Goal: Contribute content: Contribute content

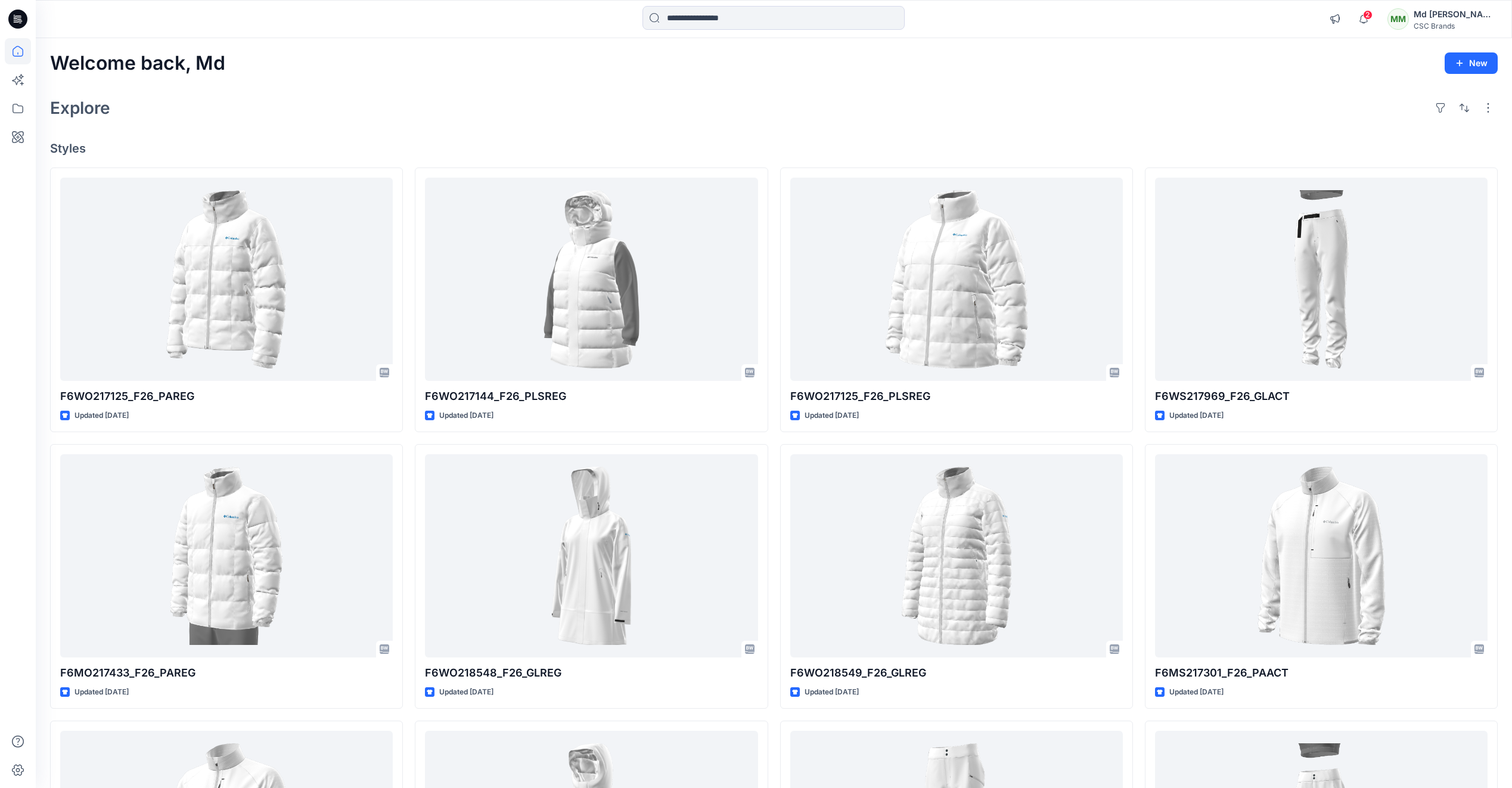
click at [22, 16] on icon at bounding box center [17, 18] width 19 height 19
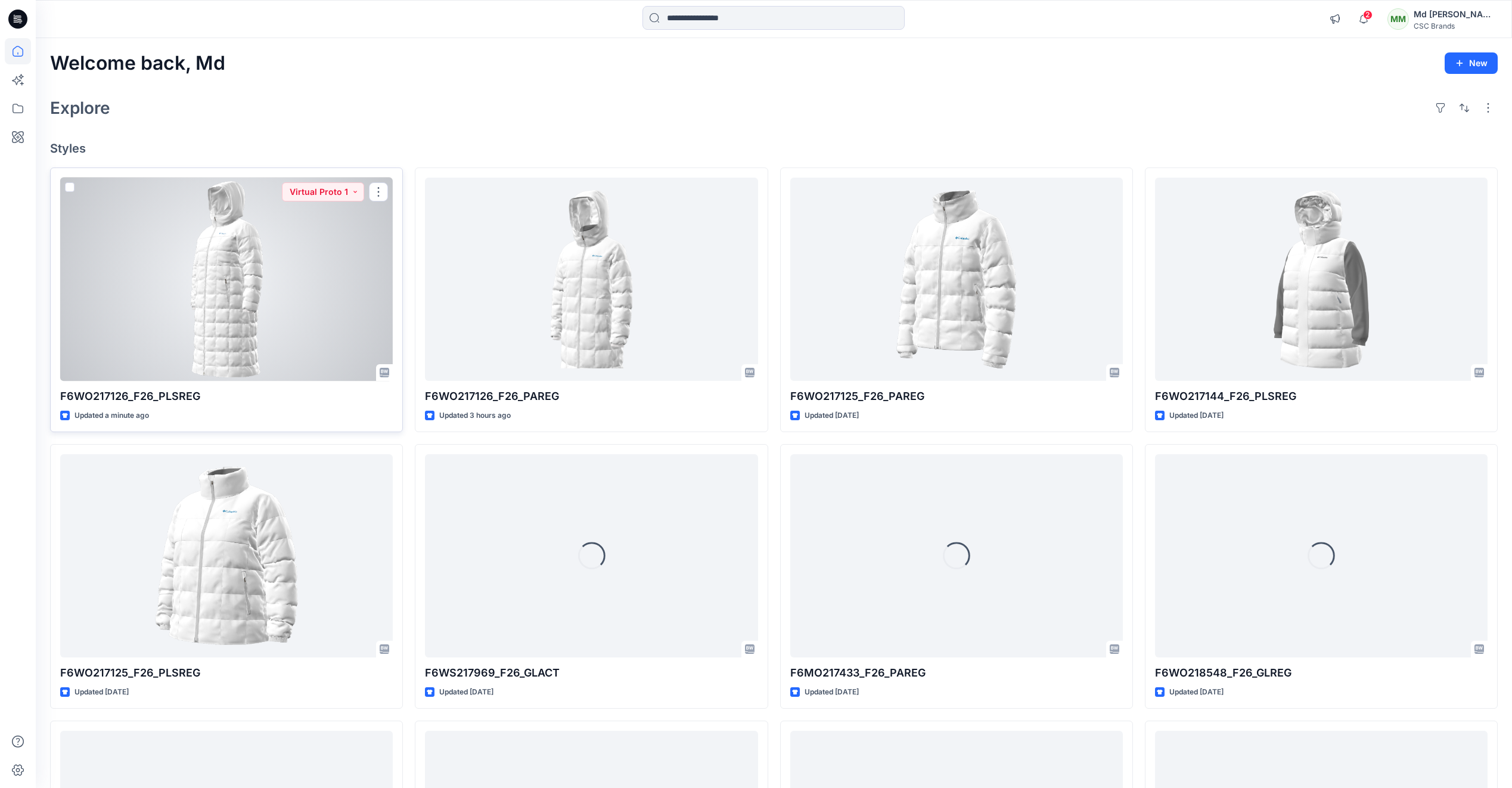
click at [247, 300] on div at bounding box center [226, 279] width 333 height 203
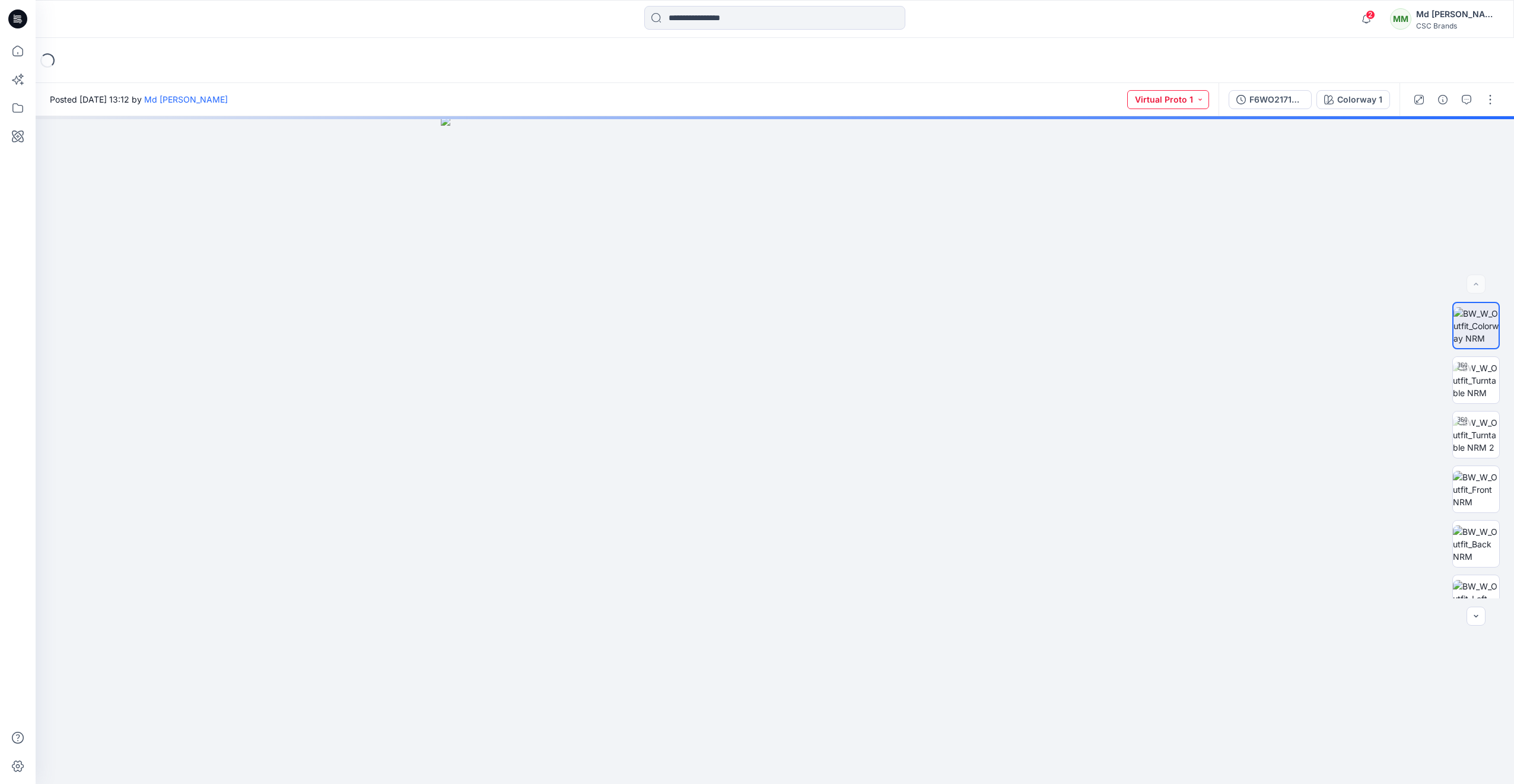
click at [1177, 101] on button "Virtual Proto 1" at bounding box center [1168, 99] width 82 height 19
click at [1173, 178] on p "Virtual Proto 2" at bounding box center [1155, 180] width 55 height 16
click at [1358, 97] on div "Colorway 1" at bounding box center [1360, 99] width 45 height 13
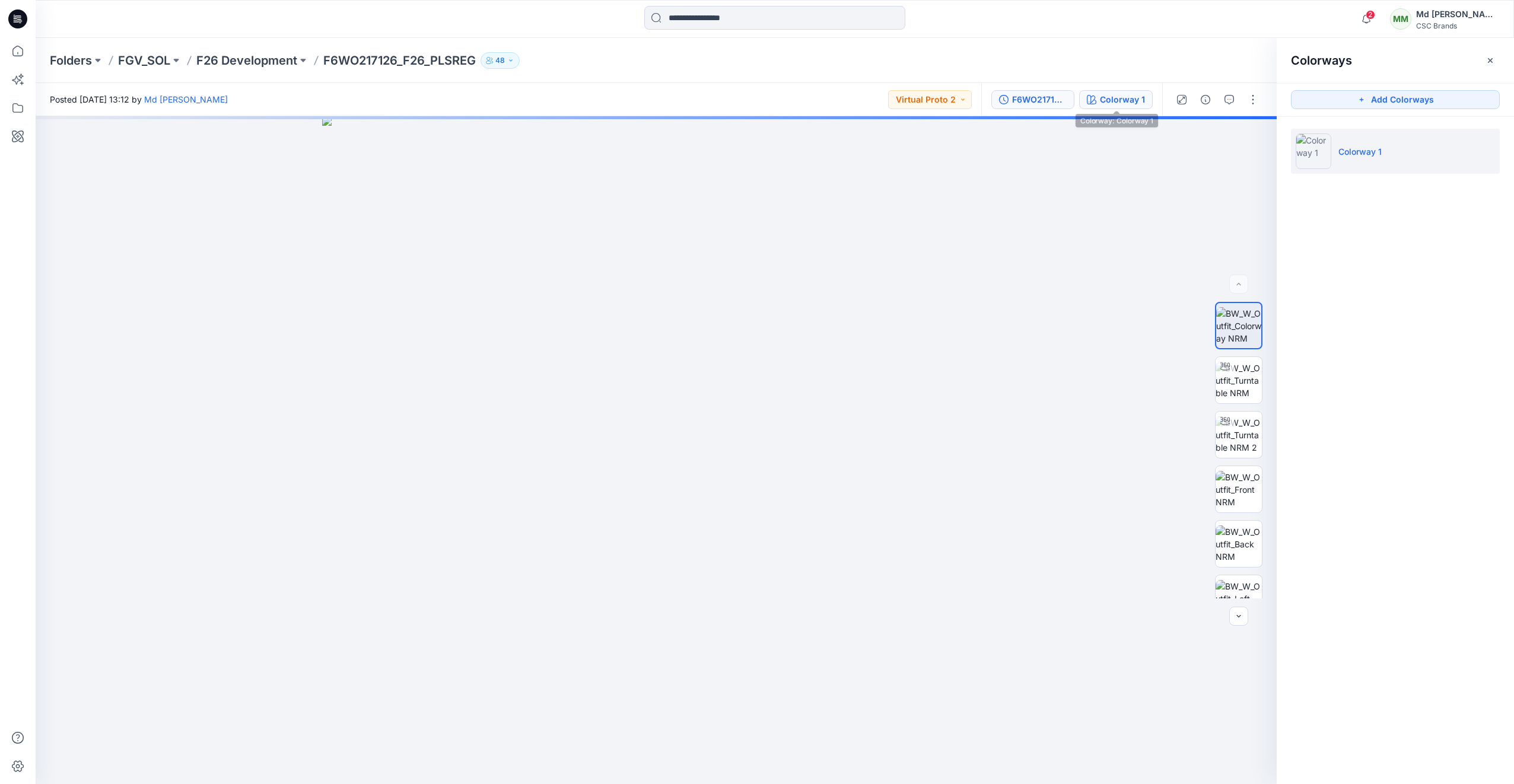
click at [1044, 101] on div "F6WO217126_F26_PLSREG_VP2" at bounding box center [1039, 99] width 55 height 13
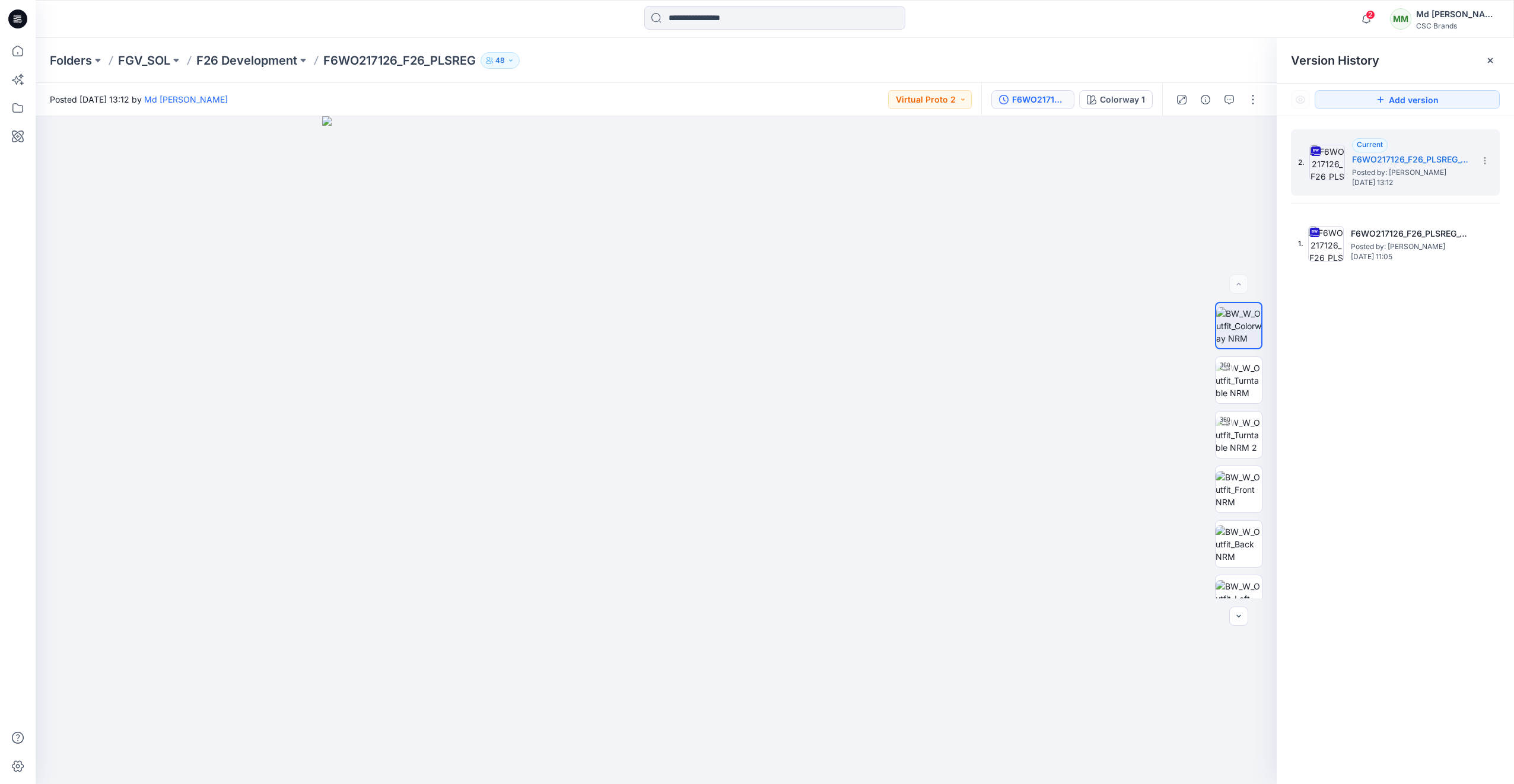
click at [1232, 112] on div at bounding box center [1217, 99] width 110 height 33
click at [1246, 106] on button "button" at bounding box center [1252, 99] width 19 height 19
click at [1187, 160] on button "Edit" at bounding box center [1203, 161] width 109 height 22
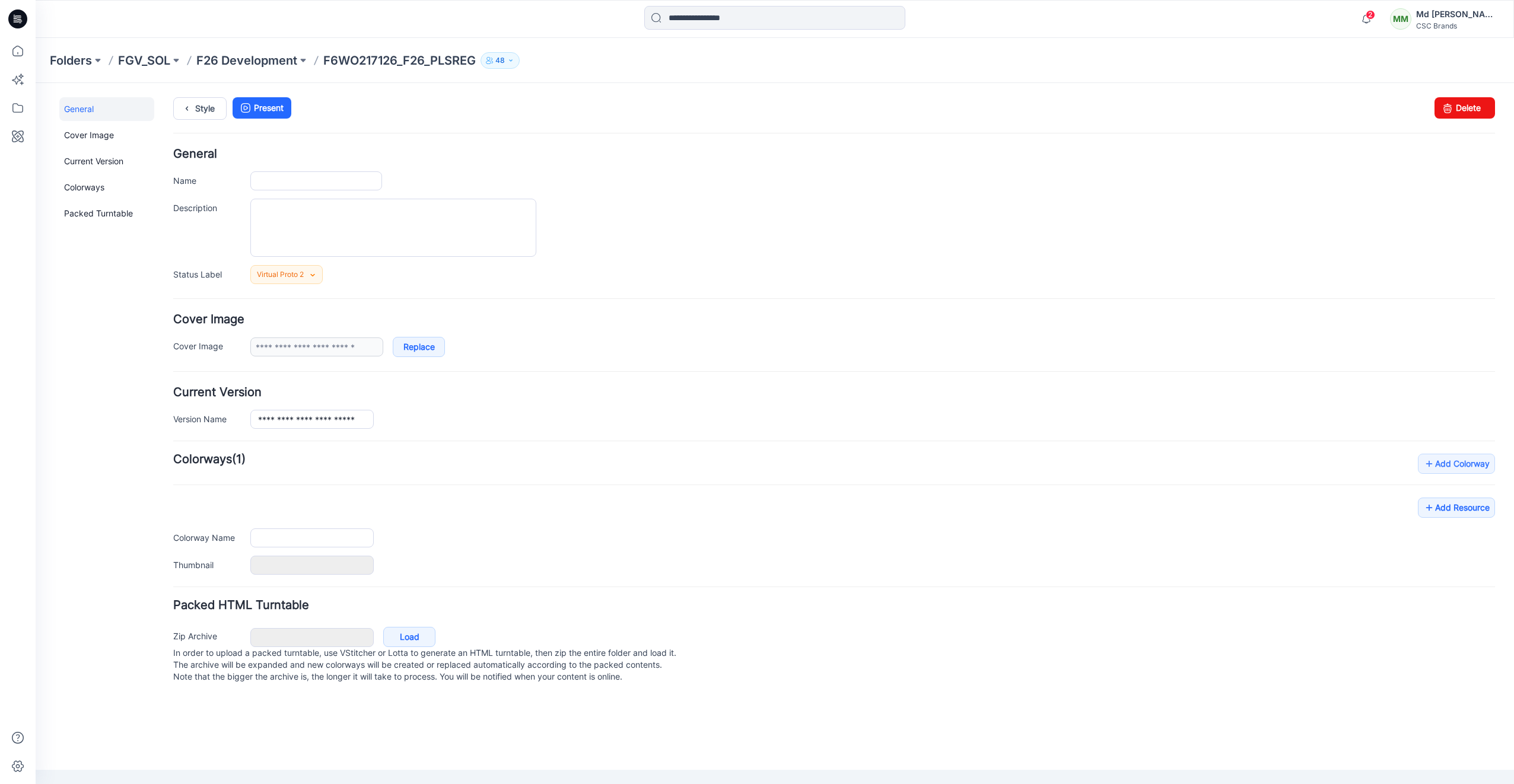
type input "**********"
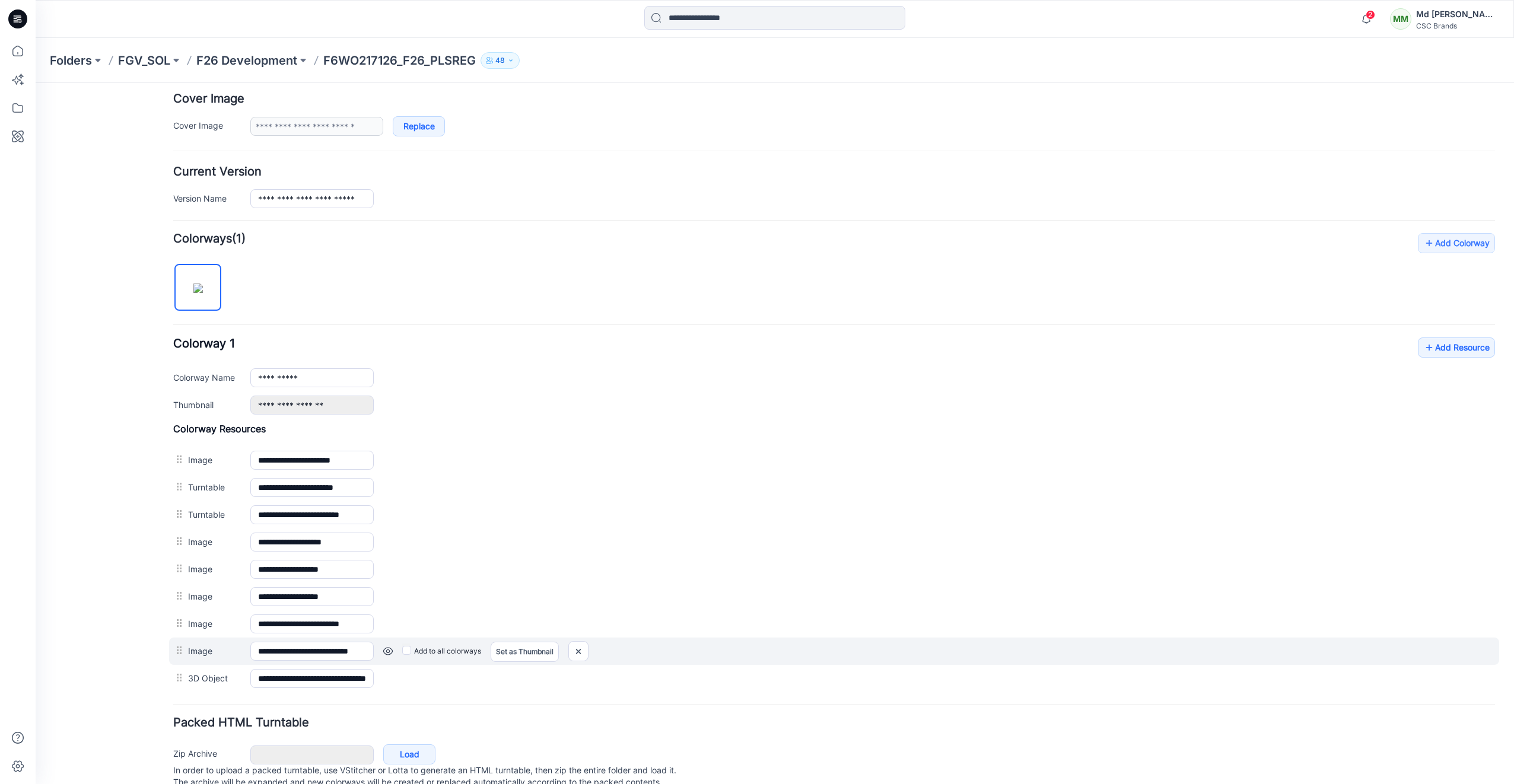
scroll to position [264, 0]
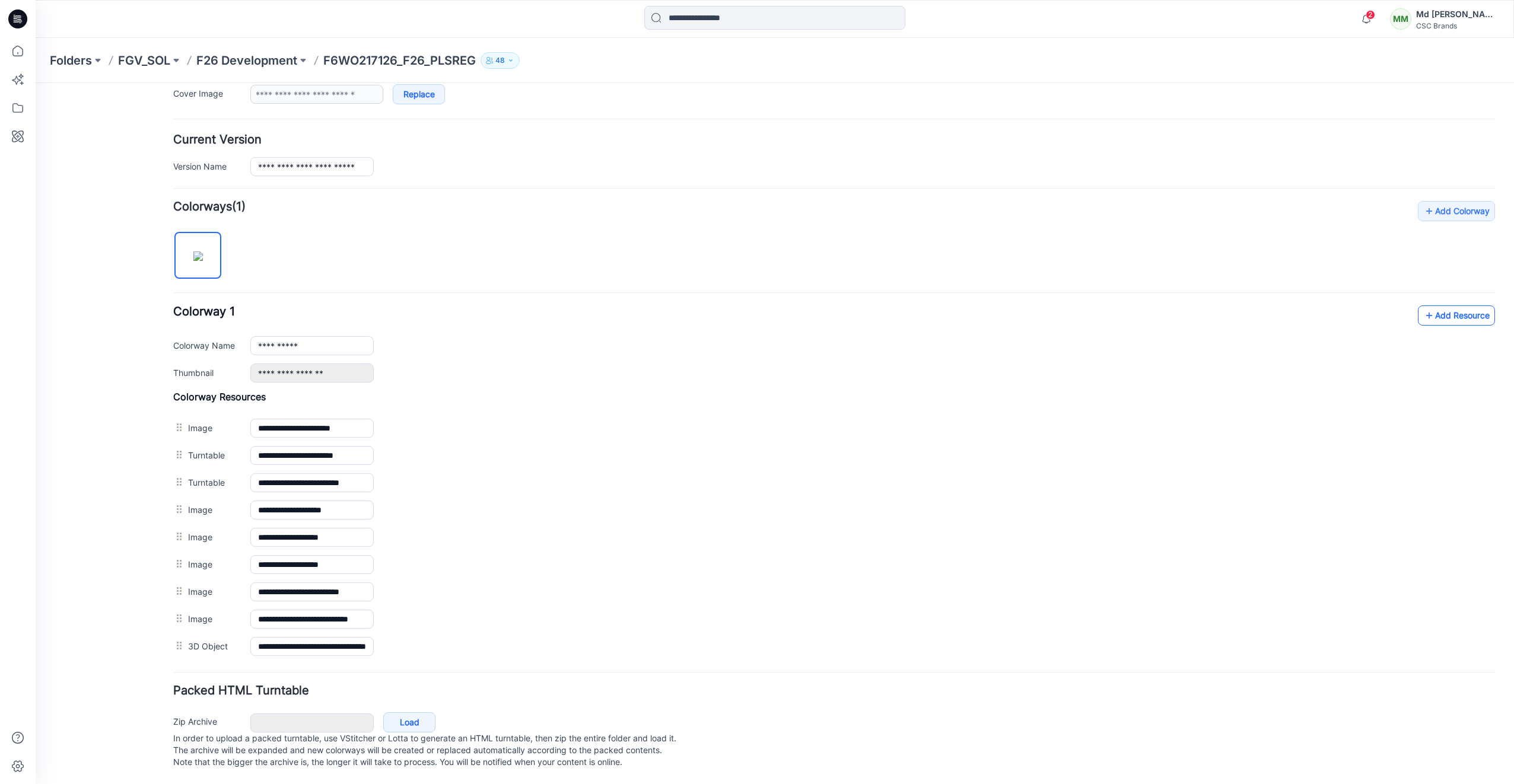
click at [1429, 305] on link "Add Resource" at bounding box center [1456, 315] width 77 height 20
